Goal: Check status

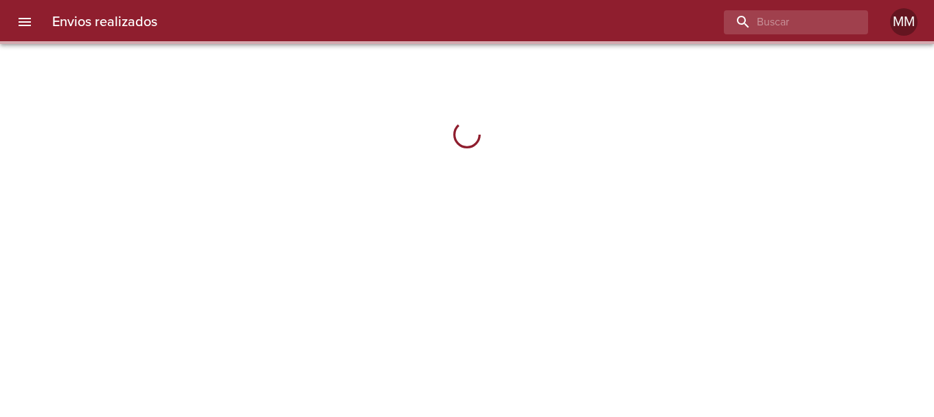
click at [789, 34] on div "Envios realizados MM" at bounding box center [467, 22] width 934 height 44
click at [793, 27] on input "buscar" at bounding box center [757, 22] width 176 height 24
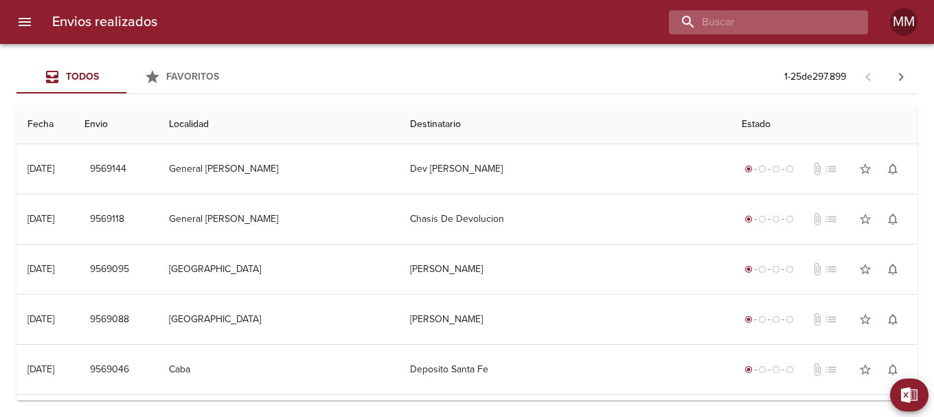
paste input "[PERSON_NAME]"
type input "[PERSON_NAME]"
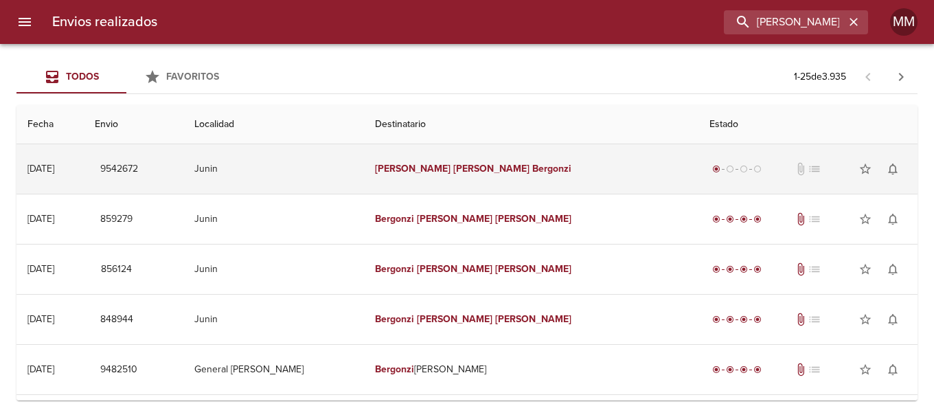
click at [578, 168] on td "[PERSON_NAME]" at bounding box center [531, 168] width 334 height 49
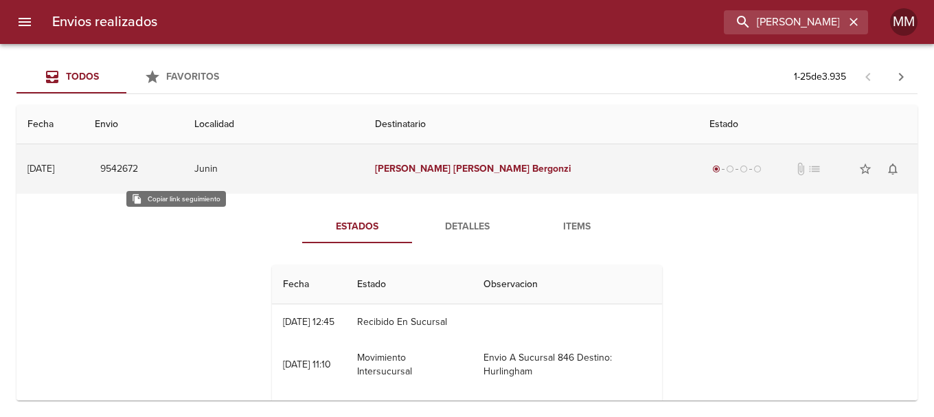
click at [138, 165] on span "9542672" at bounding box center [119, 169] width 38 height 17
click at [138, 170] on span "9542672" at bounding box center [119, 169] width 38 height 17
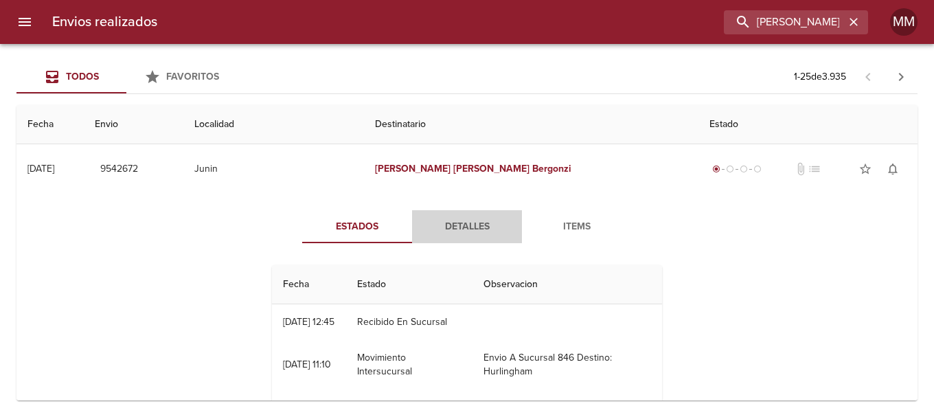
click at [484, 232] on span "Detalles" at bounding box center [466, 226] width 93 height 17
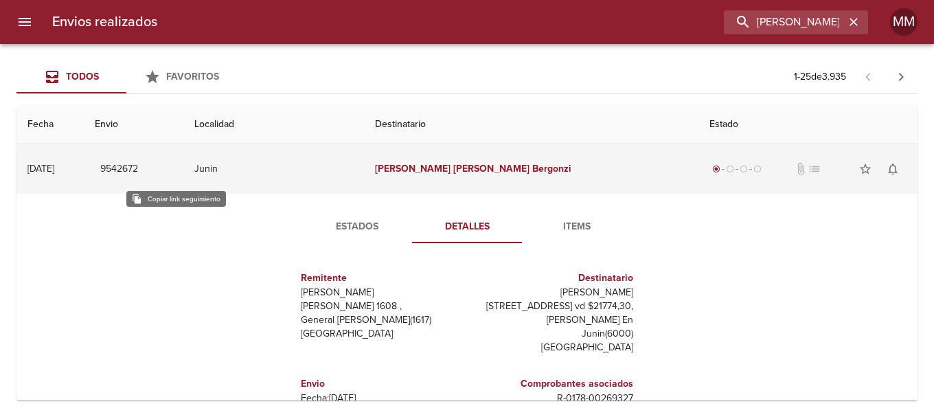
click at [138, 172] on span "9542672" at bounding box center [119, 169] width 38 height 17
